Goal: Task Accomplishment & Management: Use online tool/utility

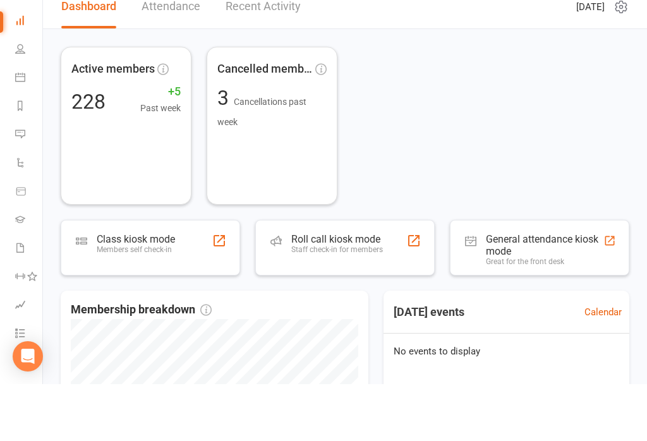
scroll to position [64, 0]
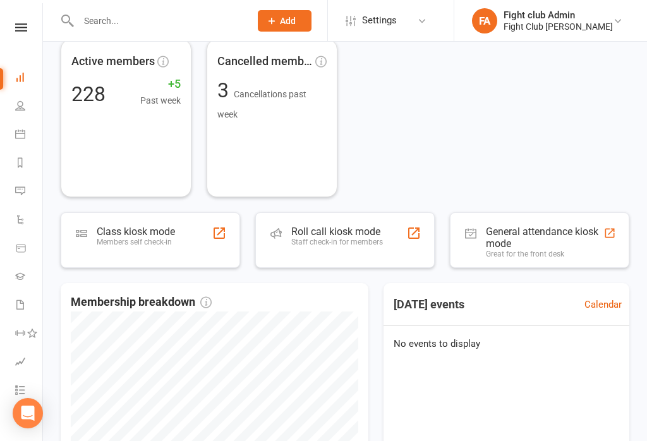
click at [352, 236] on div "Roll call kiosk mode" at bounding box center [337, 231] width 92 height 12
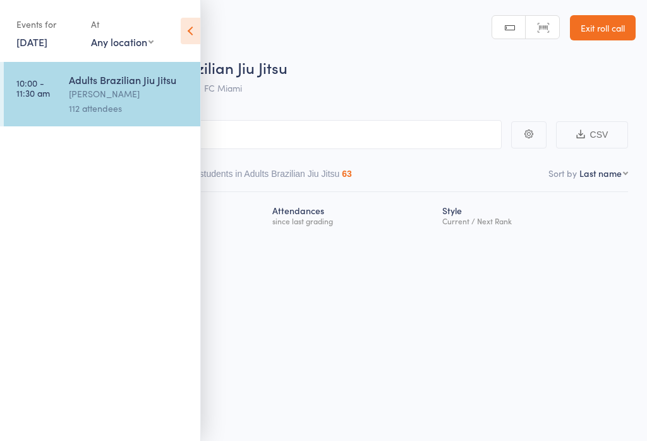
click at [148, 96] on div "daniel Eulalio" at bounding box center [129, 94] width 121 height 15
click at [191, 21] on icon at bounding box center [191, 31] width 20 height 27
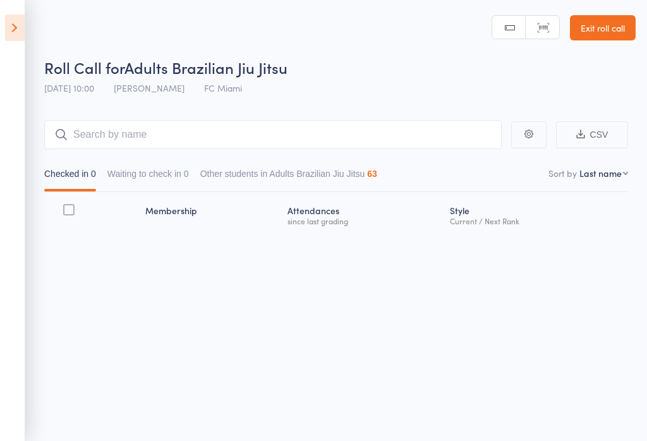
click at [164, 170] on button "Waiting to check in 0" at bounding box center [147, 176] width 81 height 29
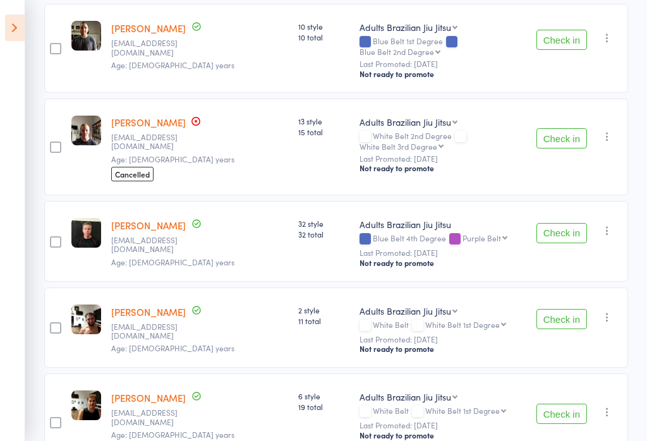
scroll to position [880, 0]
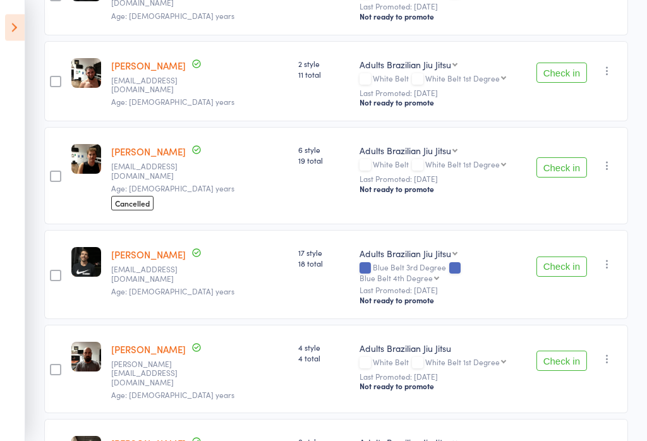
click at [568, 257] on button "Check in" at bounding box center [561, 267] width 51 height 20
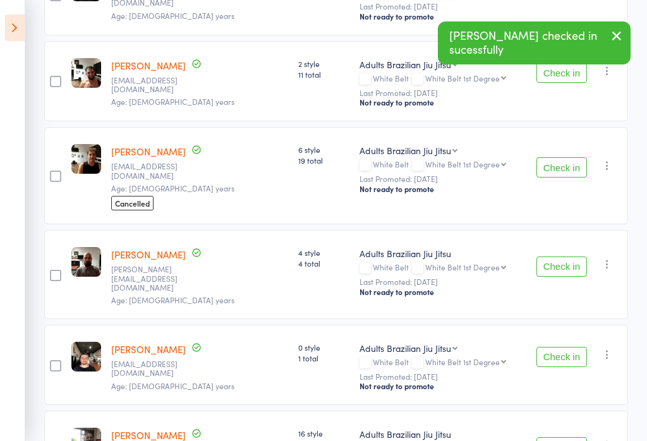
click at [570, 256] on button "Check in" at bounding box center [561, 266] width 51 height 20
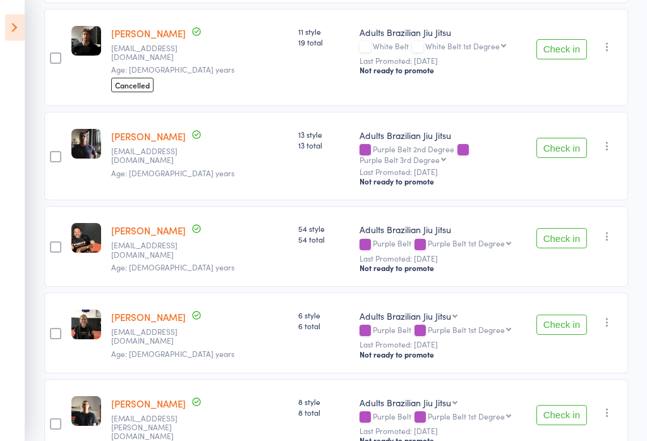
scroll to position [2271, 0]
click at [570, 229] on button "Check in" at bounding box center [561, 239] width 51 height 20
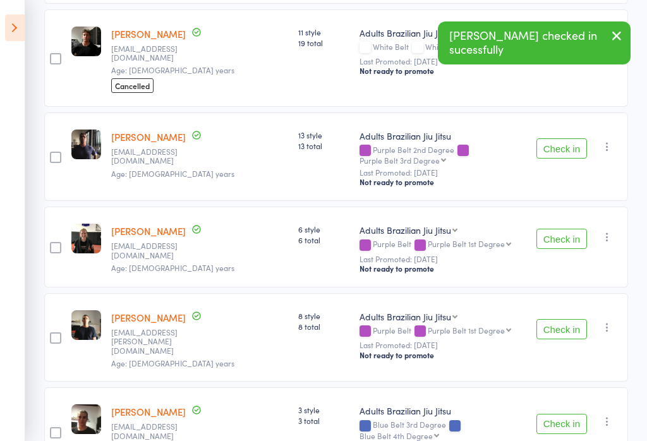
click at [567, 229] on button "Check in" at bounding box center [561, 239] width 51 height 20
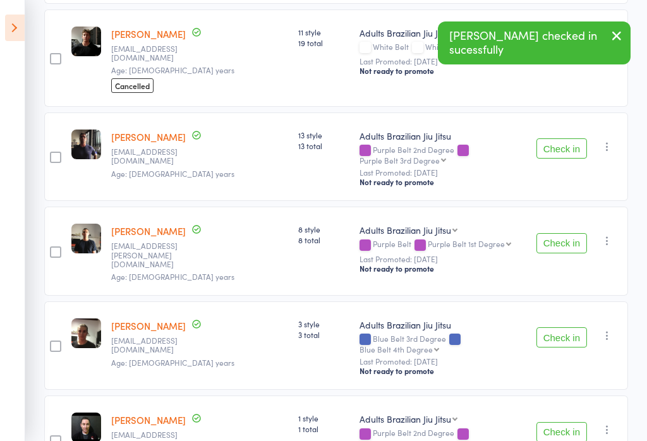
click at [561, 327] on button "Check in" at bounding box center [561, 337] width 51 height 20
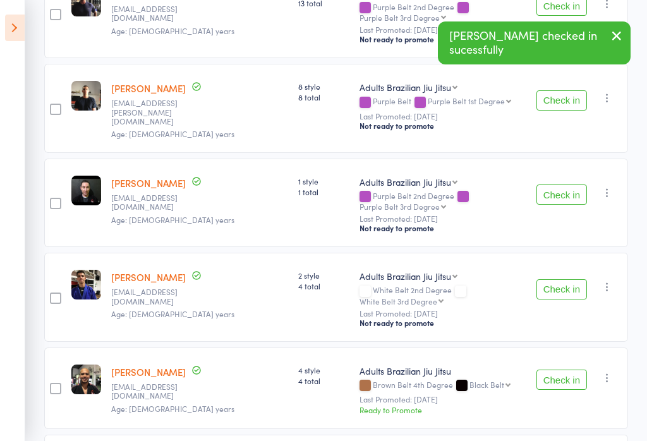
scroll to position [2412, 0]
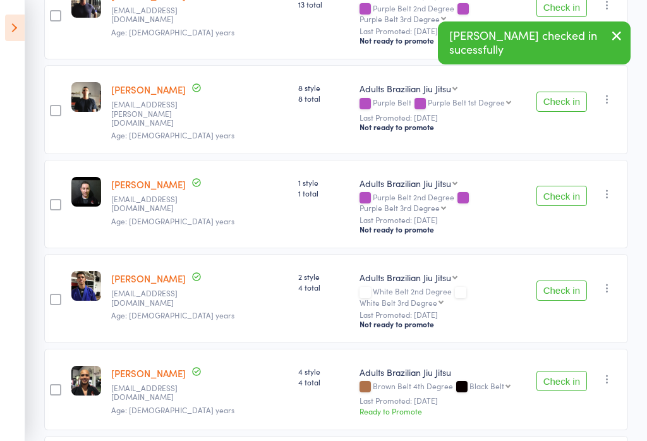
click at [563, 280] on button "Check in" at bounding box center [561, 290] width 51 height 20
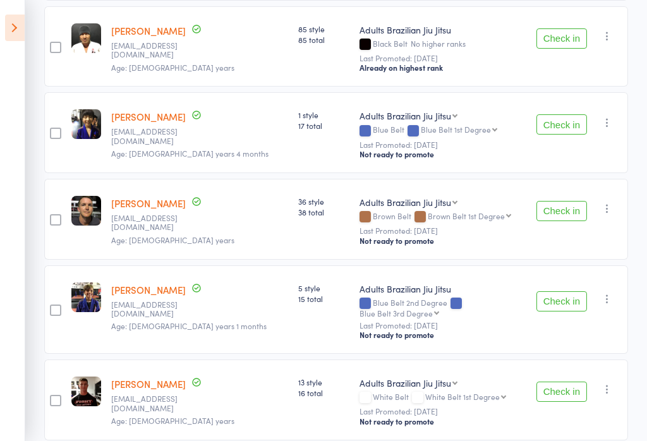
scroll to position [3121, 0]
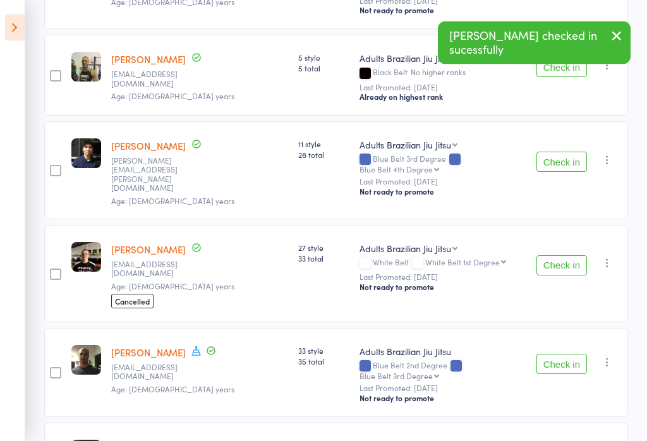
scroll to position [3623, 0]
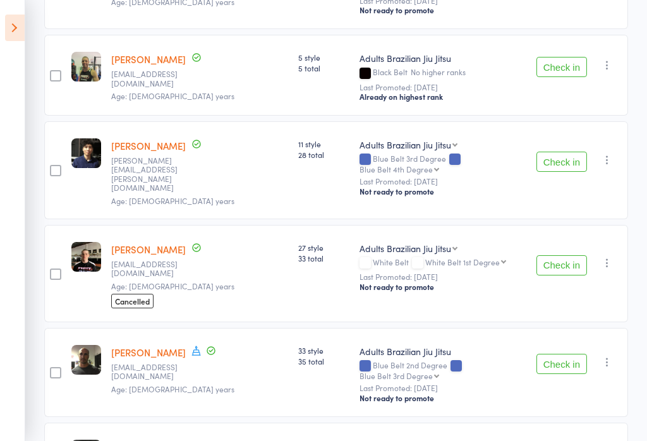
click at [563, 354] on button "Check in" at bounding box center [561, 364] width 51 height 20
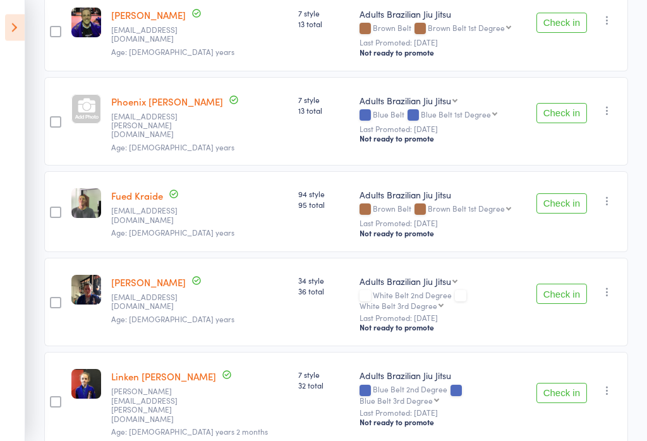
scroll to position [4430, 0]
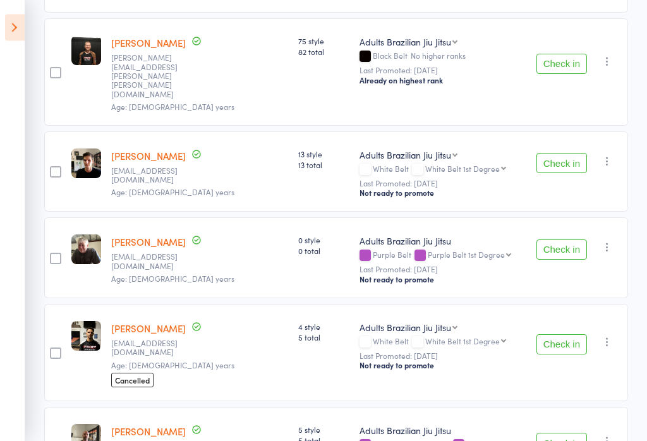
scroll to position [5353, 0]
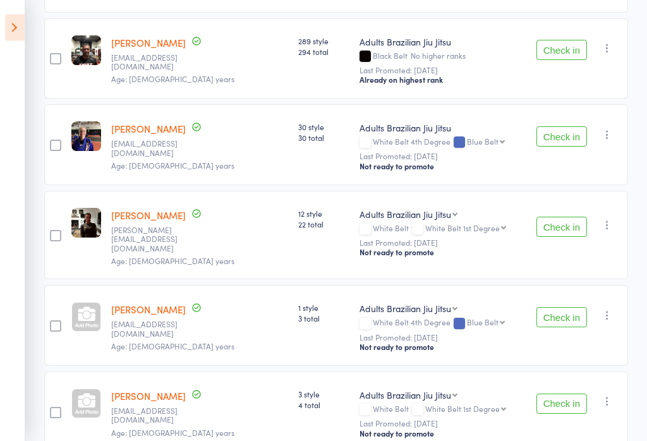
scroll to position [7278, 0]
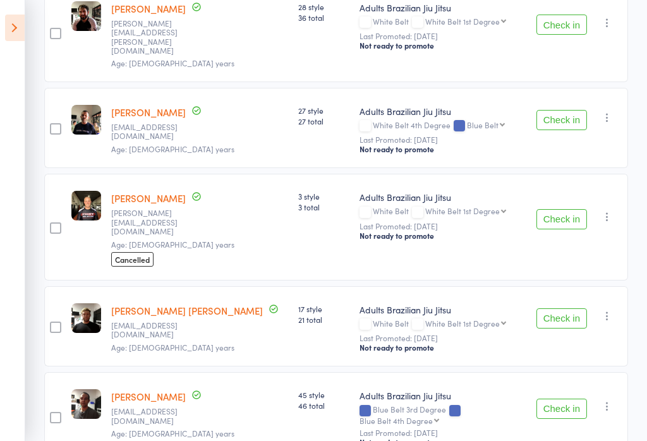
scroll to position [7839, 0]
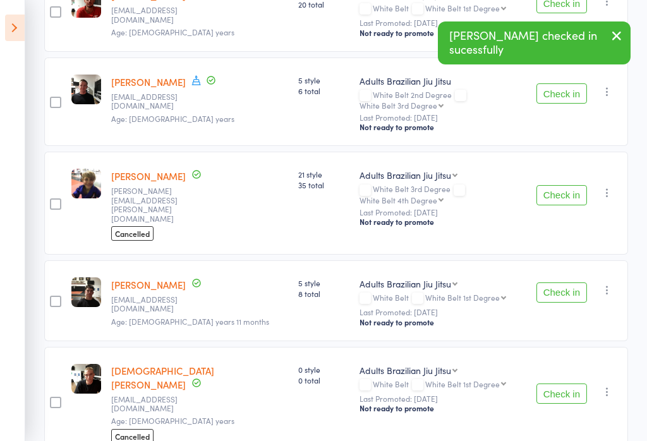
scroll to position [8581, 0]
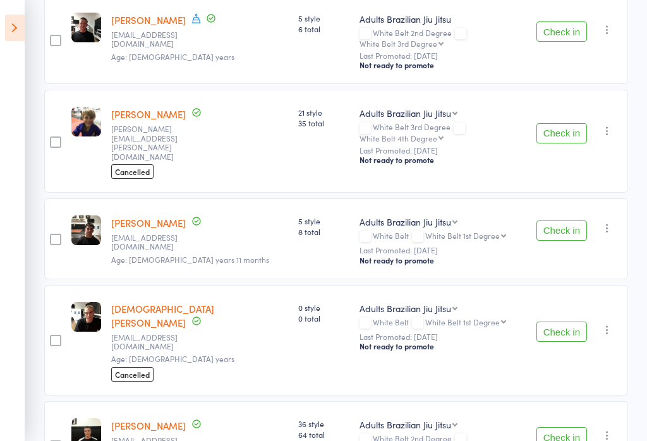
scroll to position [8495, 0]
